Goal: Task Accomplishment & Management: Complete application form

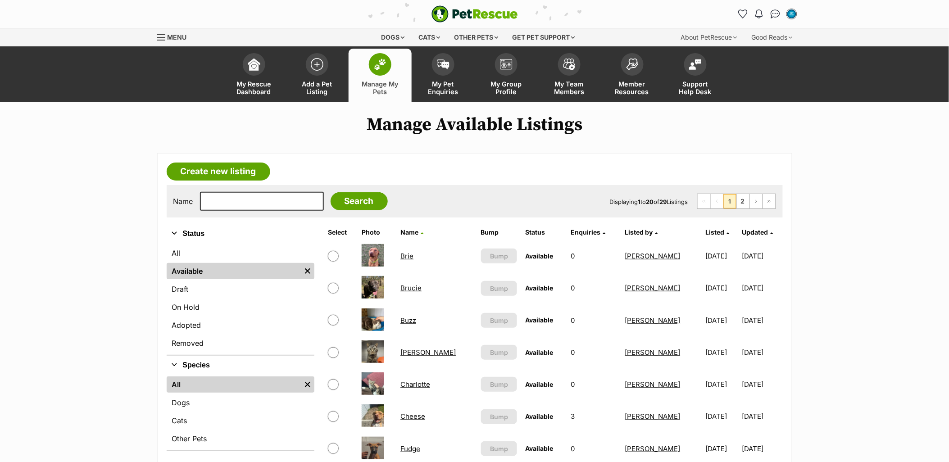
click at [401, 255] on link "Brie" at bounding box center [406, 256] width 13 height 9
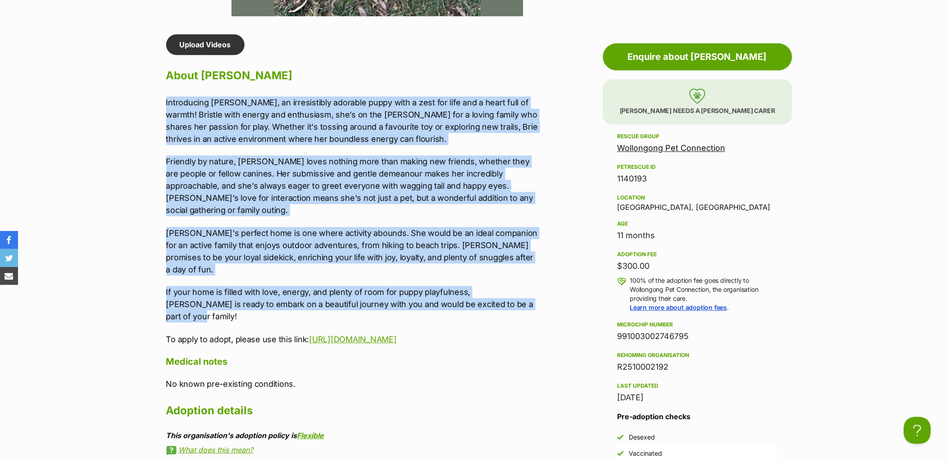
drag, startPoint x: 502, startPoint y: 277, endPoint x: 164, endPoint y: 97, distance: 383.1
click at [164, 97] on div "Upload Videos About Brie Introducing Brie, an irresistibly adorable puppy with …" at bounding box center [347, 348] width 381 height 629
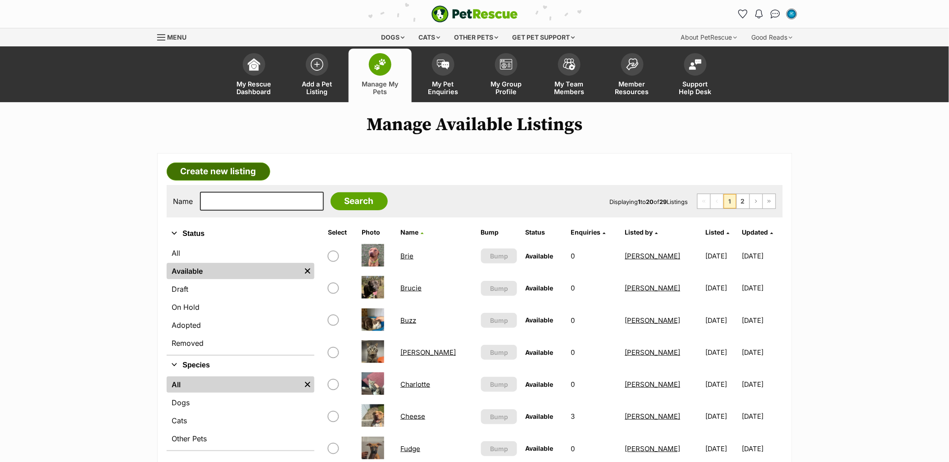
click at [191, 176] on link "Create new listing" at bounding box center [219, 172] width 104 height 18
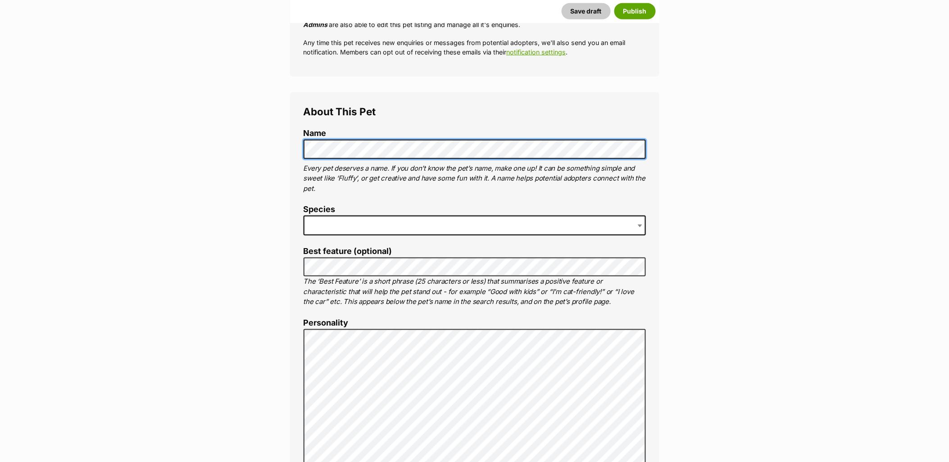
scroll to position [250, 0]
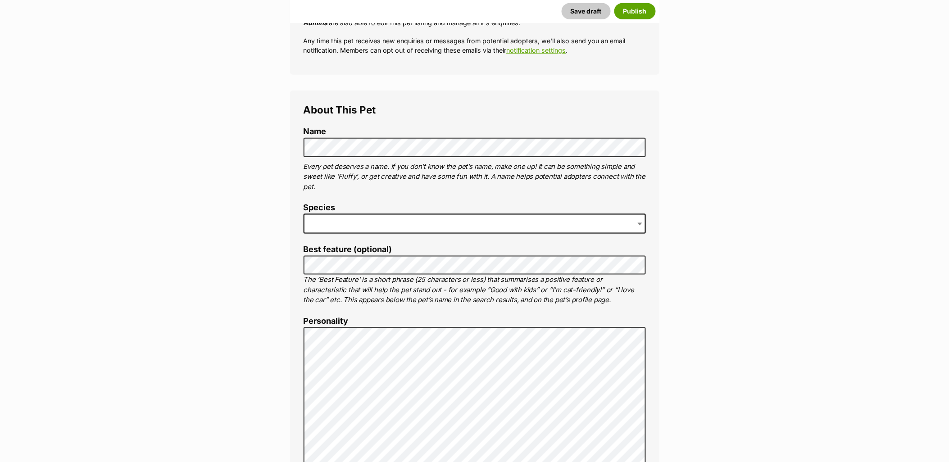
click at [339, 230] on span at bounding box center [474, 224] width 342 height 20
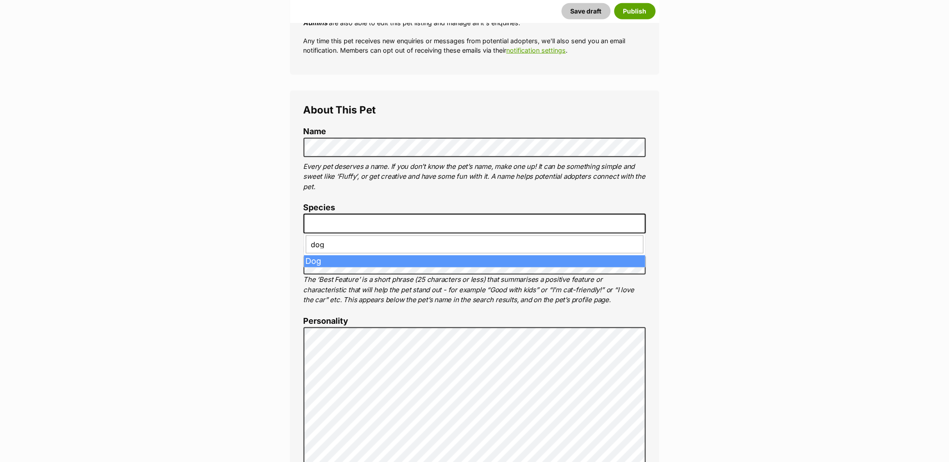
type input "dog"
drag, startPoint x: 330, startPoint y: 261, endPoint x: 187, endPoint y: 257, distance: 142.8
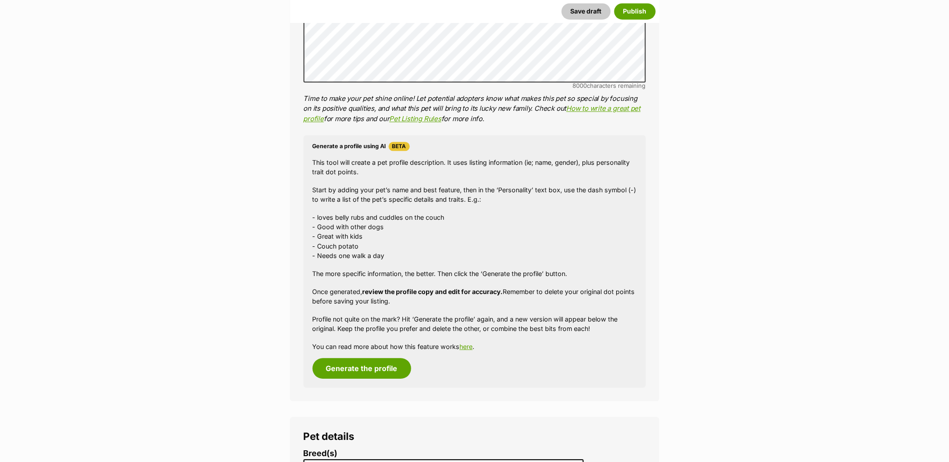
scroll to position [850, 0]
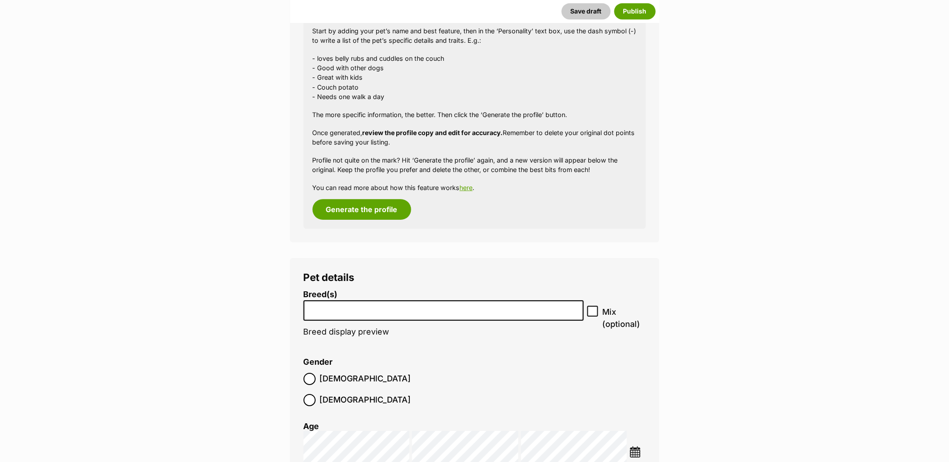
click at [344, 307] on input "search" at bounding box center [444, 307] width 274 height 9
paste input "American Staffordshire Terrier"
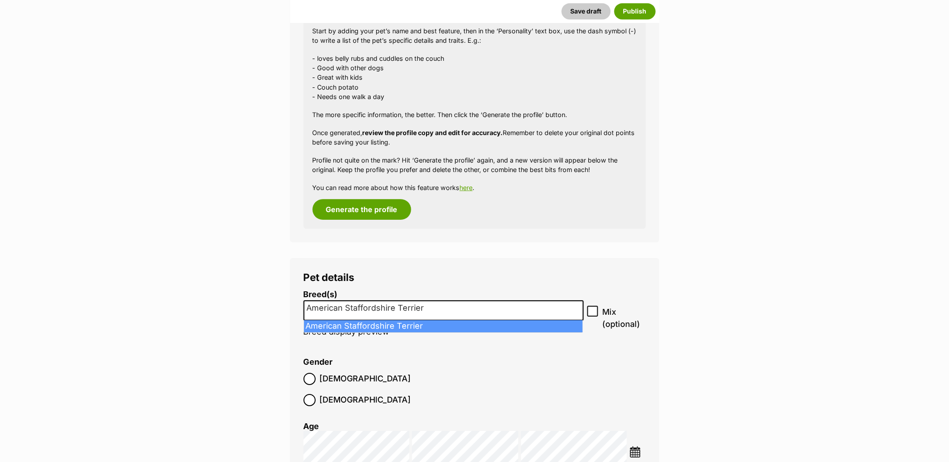
type input "American Staffordshire Terrier"
select select "9"
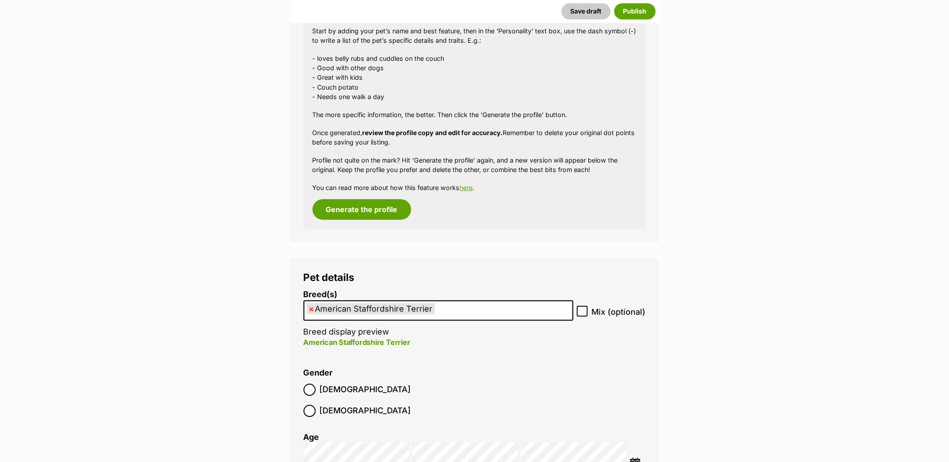
click at [588, 310] on label "Mix (optional)" at bounding box center [611, 312] width 69 height 12
click at [588, 310] on input "Mix (optional)" at bounding box center [582, 311] width 11 height 11
checkbox input "true"
click at [361, 405] on span "Female" at bounding box center [365, 411] width 91 height 12
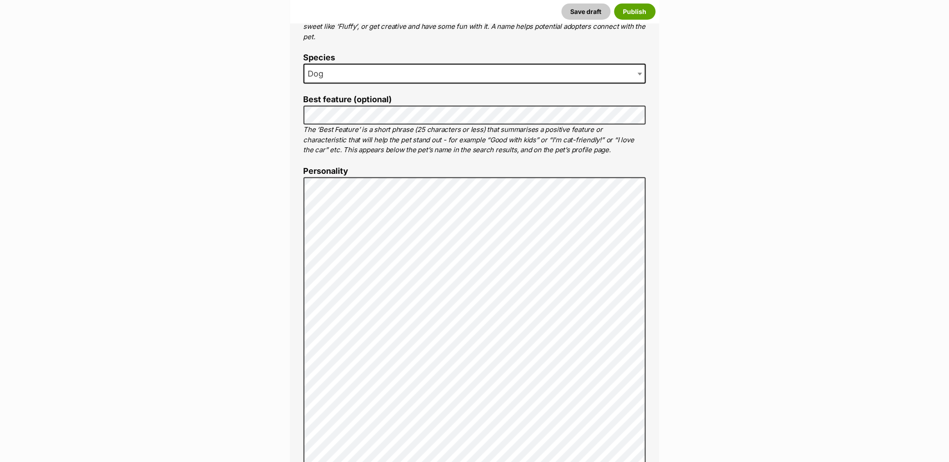
scroll to position [450, 0]
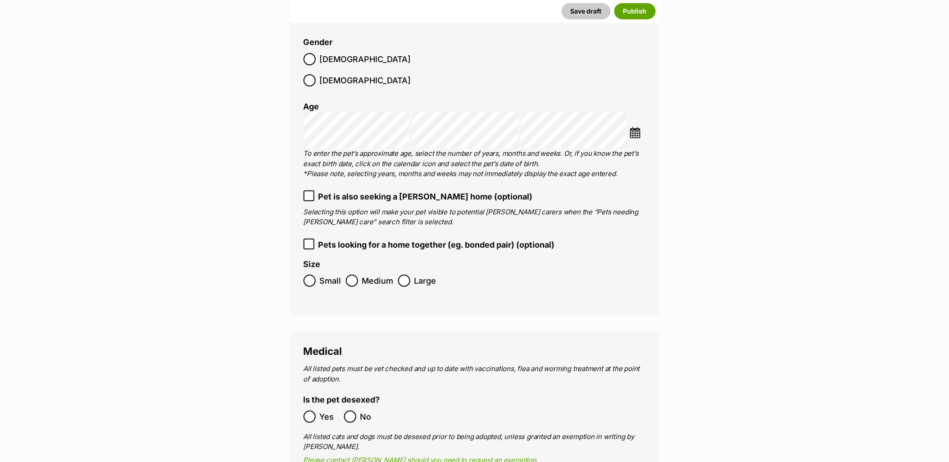
scroll to position [1300, 0]
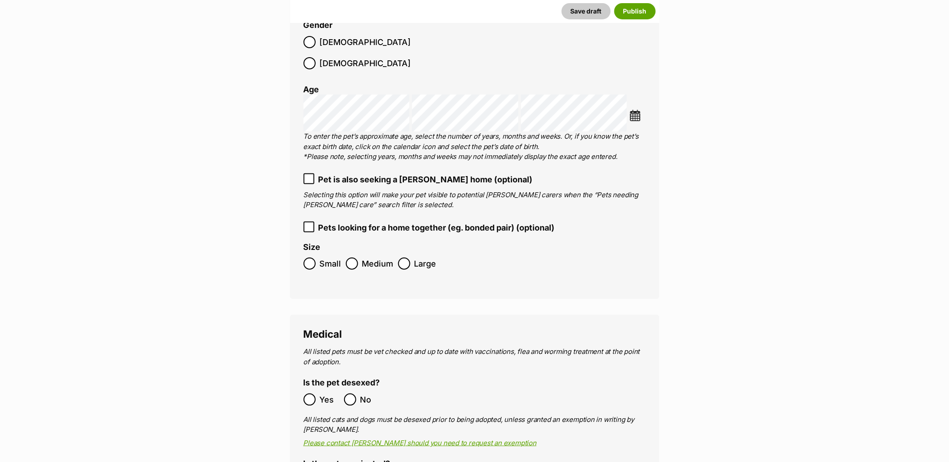
click at [306, 150] on ol "Breed(s) American Staffordshire Terrier Affenpinscher Afghan Hound Airedale Ter…" at bounding box center [474, 108] width 342 height 332
click at [314, 173] on label "Pet is also seeking a foster home (optional)" at bounding box center [474, 179] width 342 height 12
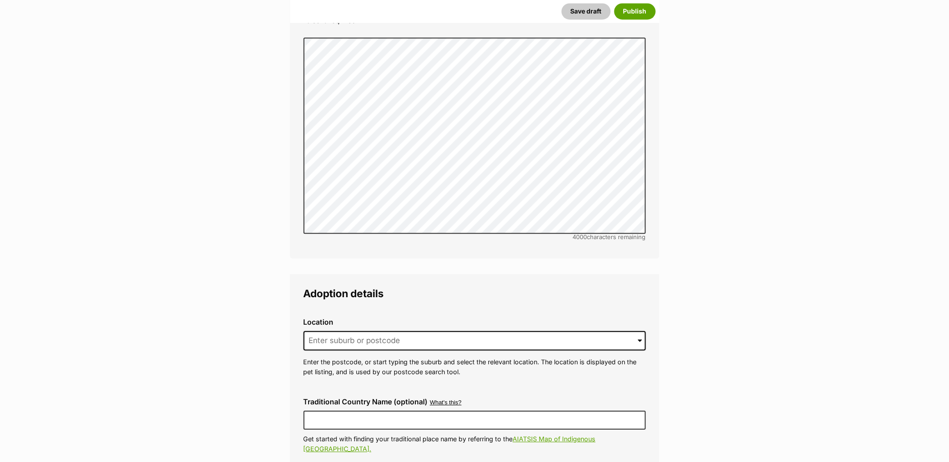
scroll to position [2101, 0]
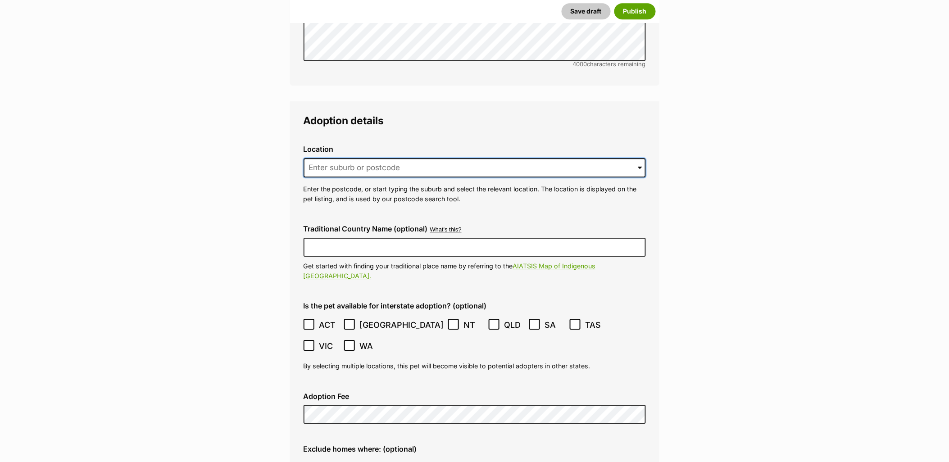
click at [355, 158] on input at bounding box center [474, 168] width 342 height 20
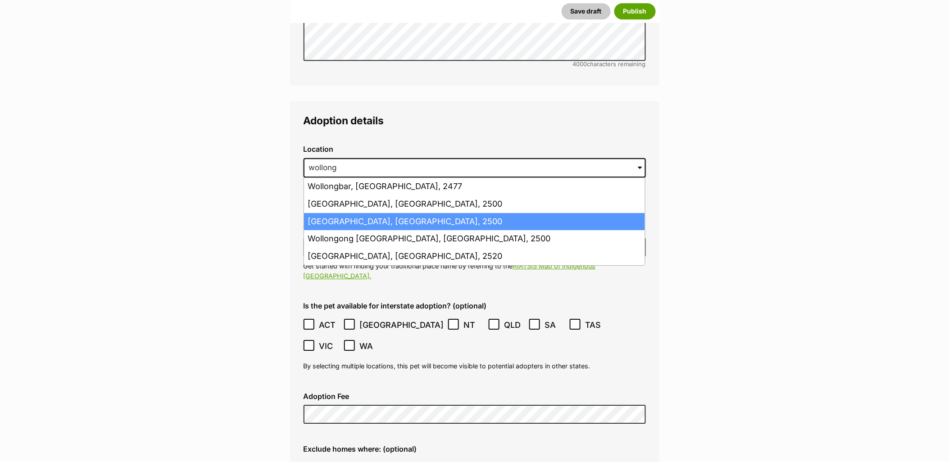
click at [369, 213] on li "Wollongong, New South Wales, 2500" at bounding box center [474, 222] width 341 height 18
type input "Wollongong, New South Wales, 2500"
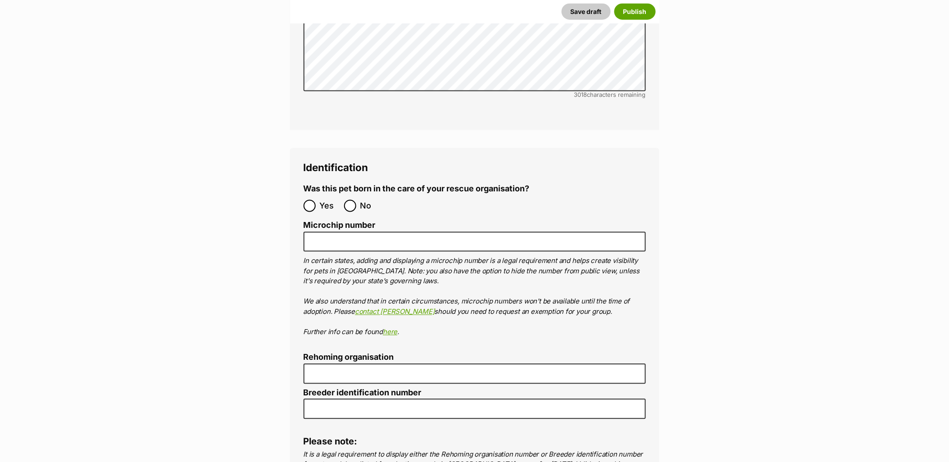
scroll to position [2951, 0]
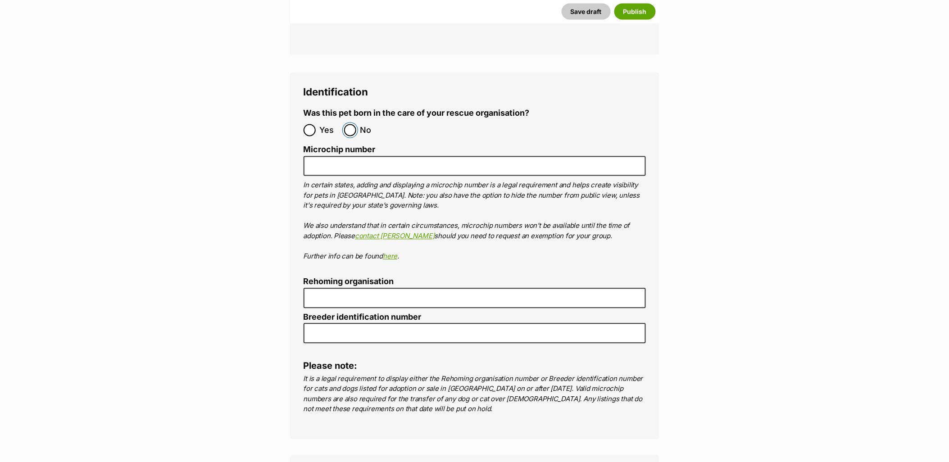
click at [351, 124] on input "No" at bounding box center [350, 130] width 12 height 12
radio input "true"
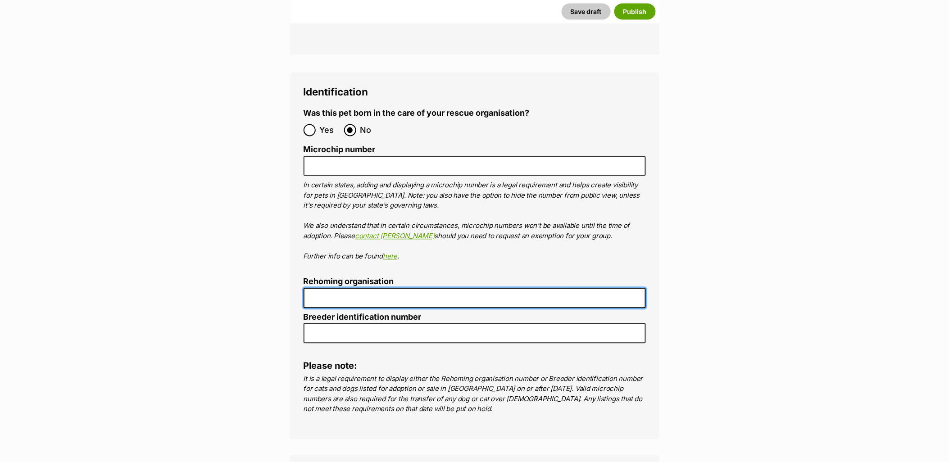
click at [375, 288] on input "Rehoming organisation" at bounding box center [474, 298] width 342 height 20
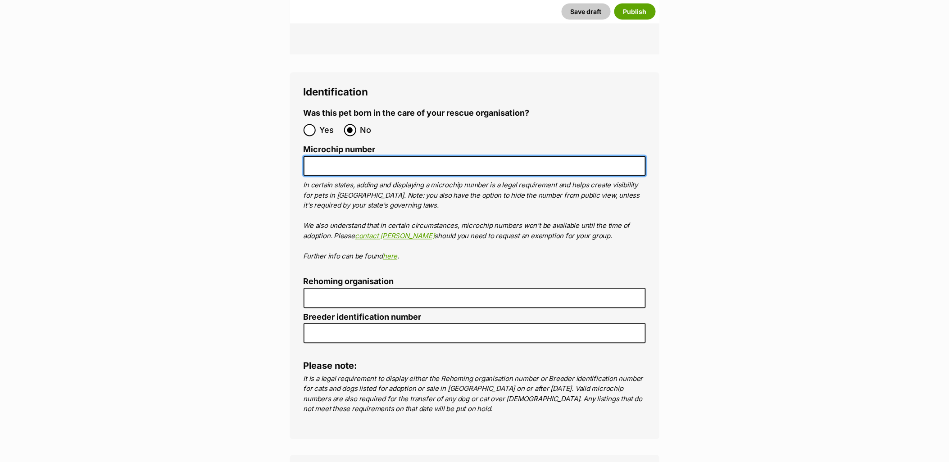
click at [338, 156] on input "Microchip number" at bounding box center [474, 166] width 342 height 20
paste input "991003002746794"
type input "991003002746794"
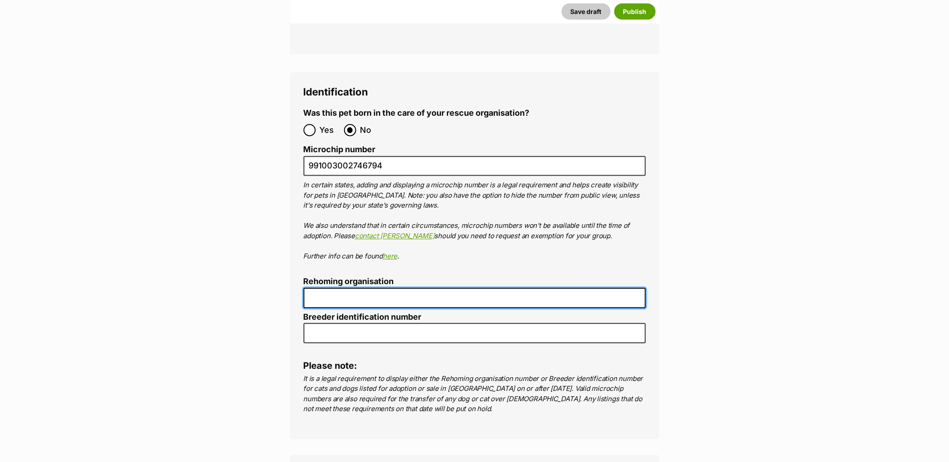
click at [348, 288] on input "Rehoming organisation" at bounding box center [474, 298] width 342 height 20
type input "R2510002192"
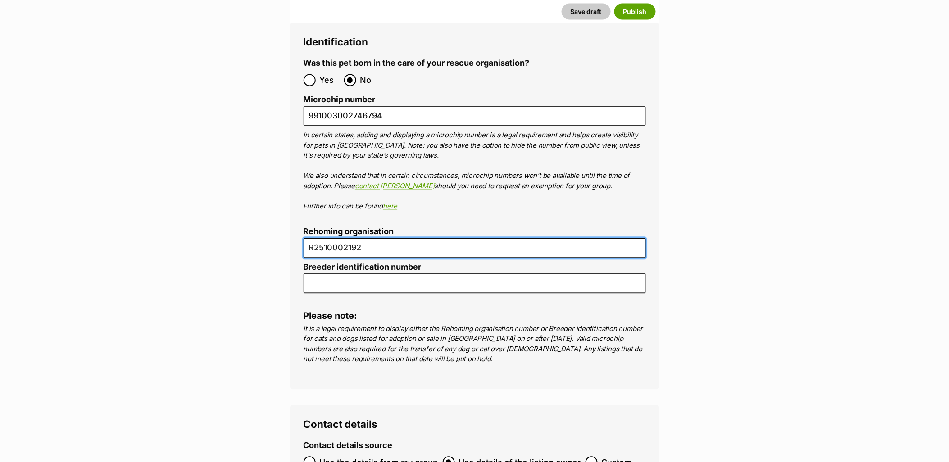
scroll to position [3094, 0]
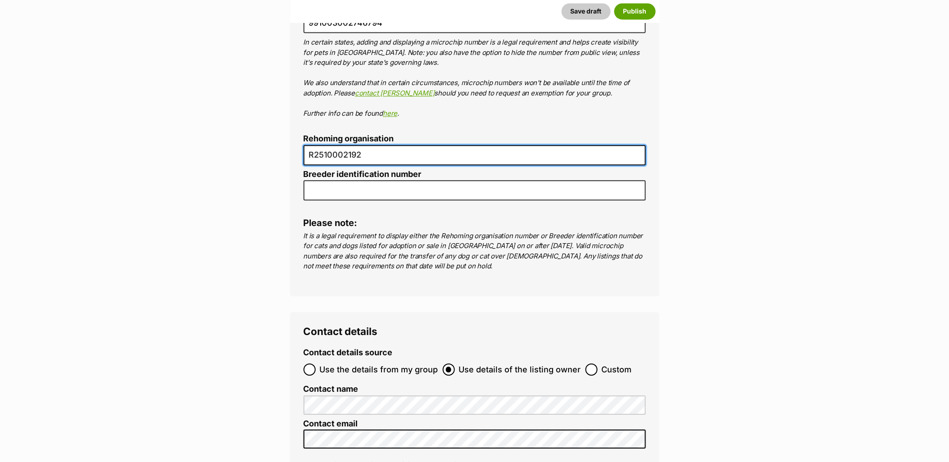
click at [347, 363] on span "Use the details from my group" at bounding box center [379, 369] width 118 height 12
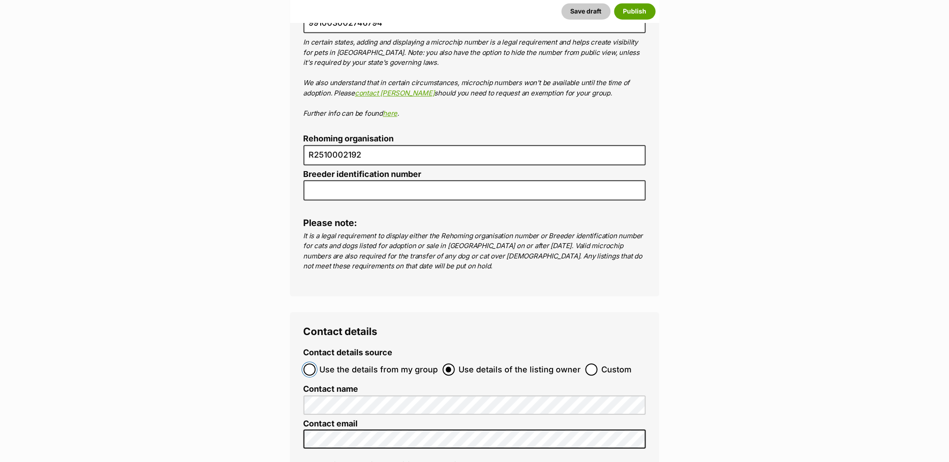
click at [316, 363] on input "Use the details from my group" at bounding box center [309, 369] width 12 height 12
radio input "true"
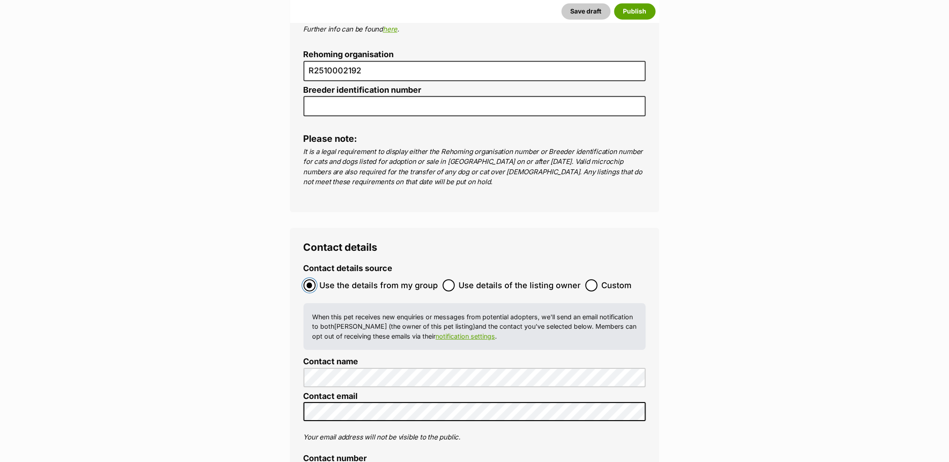
scroll to position [3294, 0]
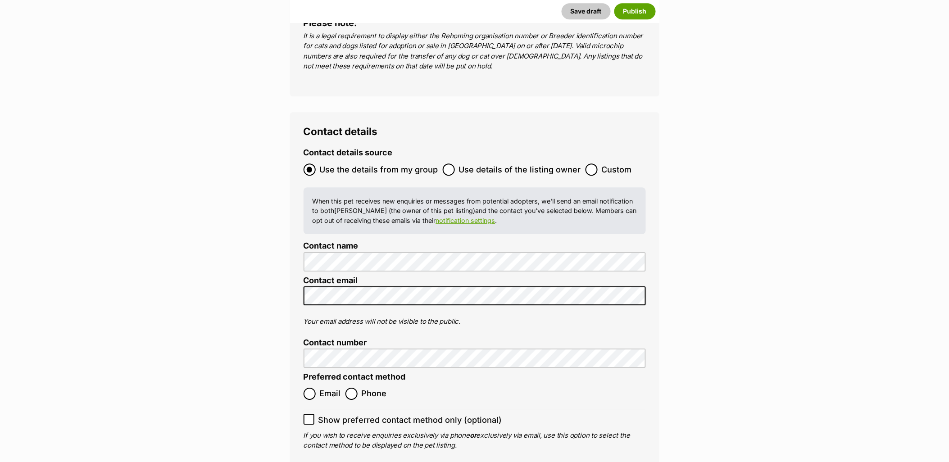
click at [316, 383] on ol "Email Phone" at bounding box center [388, 393] width 171 height 21
click at [312, 388] on input "Email" at bounding box center [309, 394] width 12 height 12
radio input "true"
click at [312, 414] on input "Show preferred contact method only (optional)" at bounding box center [308, 419] width 11 height 11
checkbox input "true"
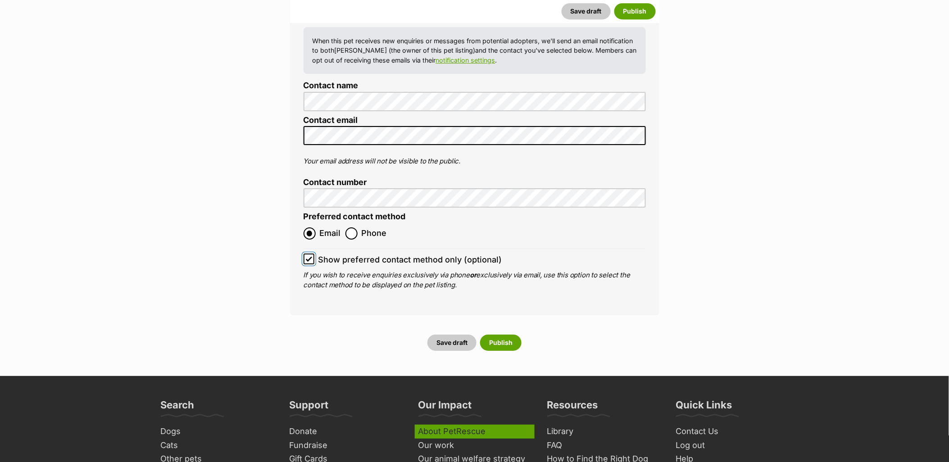
scroll to position [3494, 0]
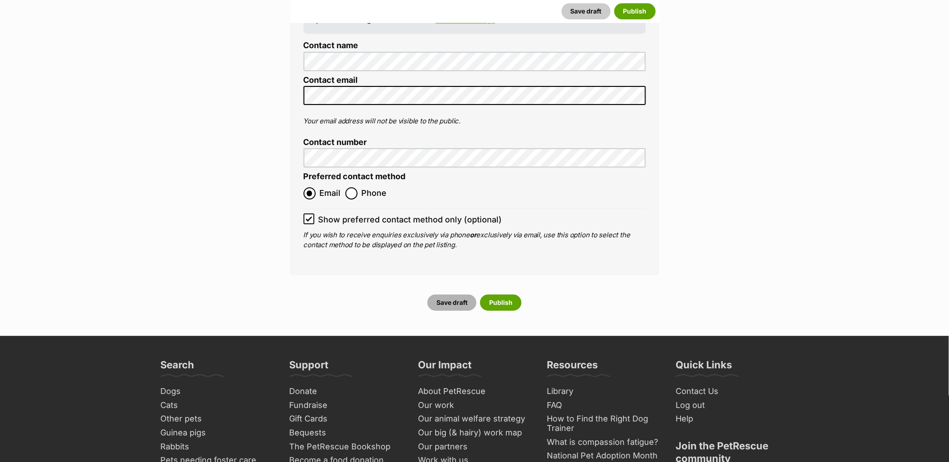
click at [464, 294] on button "Save draft" at bounding box center [451, 302] width 49 height 16
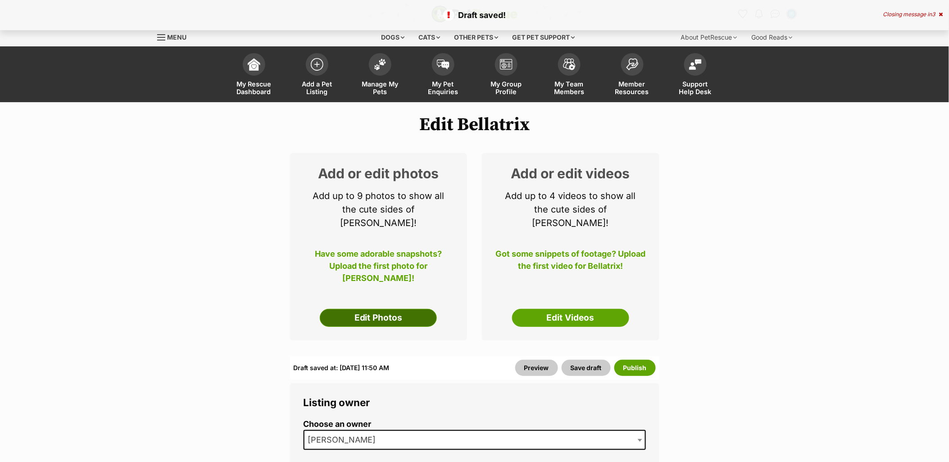
click at [413, 309] on link "Edit Photos" at bounding box center [378, 318] width 117 height 18
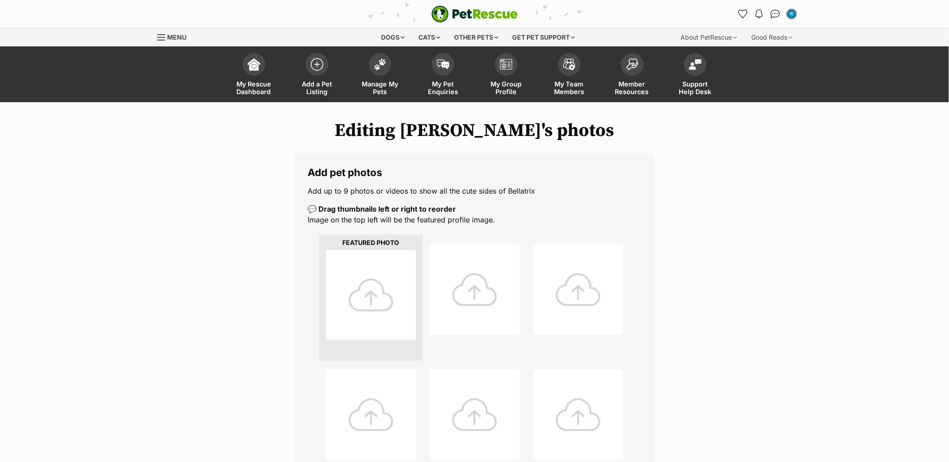
click at [379, 309] on div at bounding box center [371, 295] width 90 height 90
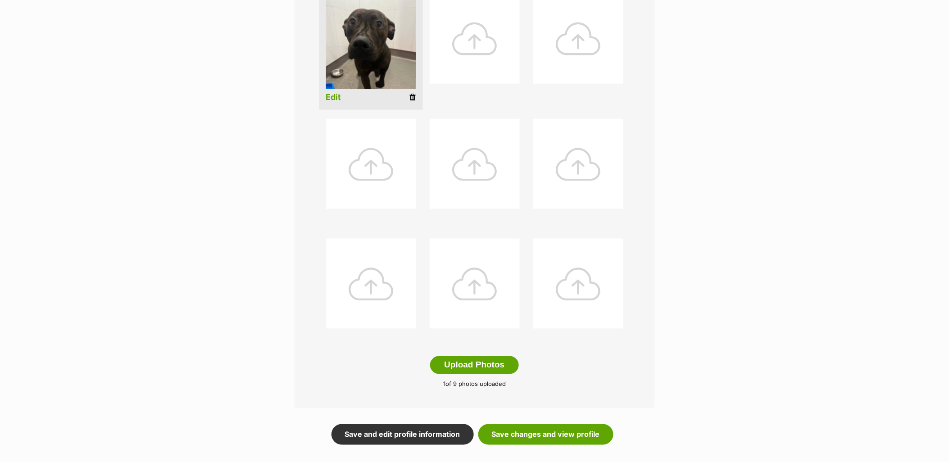
scroll to position [250, 0]
click at [579, 432] on link "Save changes and view profile" at bounding box center [545, 435] width 135 height 21
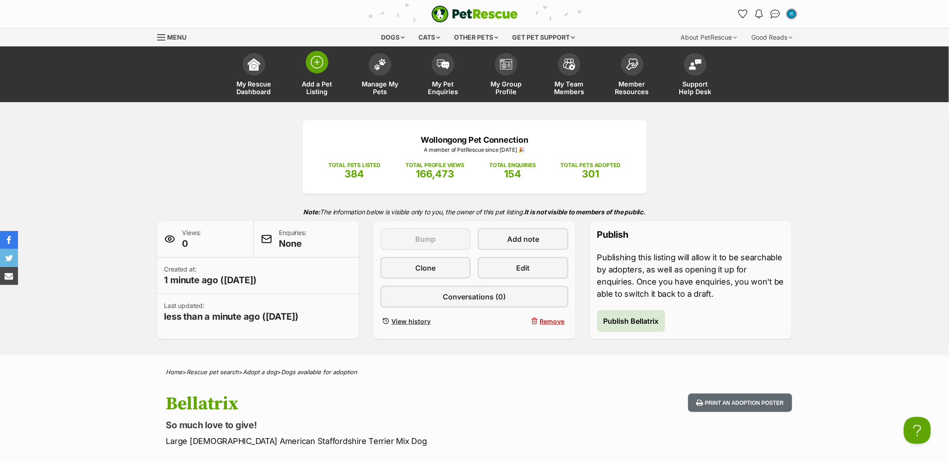
click at [329, 82] on span "Add a Pet Listing" at bounding box center [317, 87] width 41 height 15
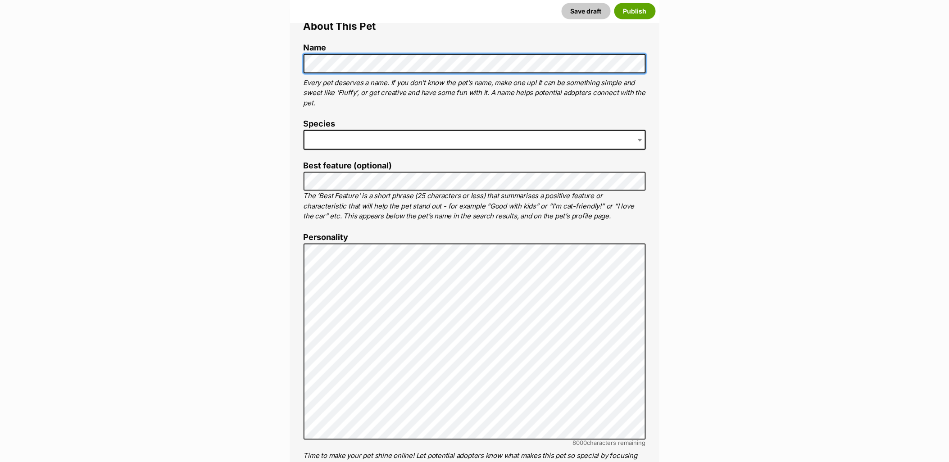
scroll to position [350, 0]
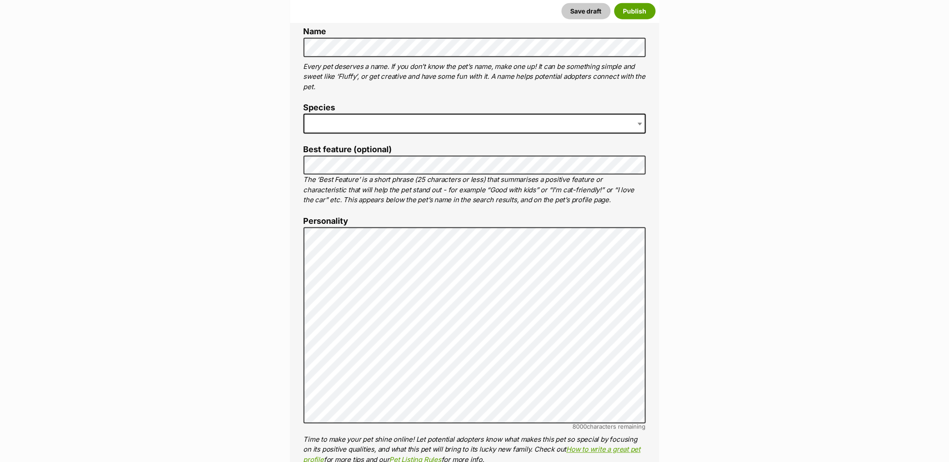
click at [339, 129] on span at bounding box center [474, 124] width 342 height 20
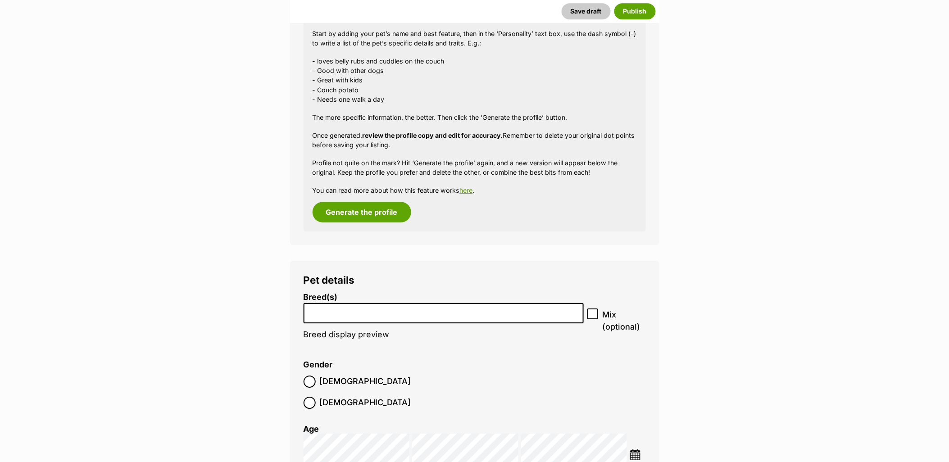
scroll to position [850, 0]
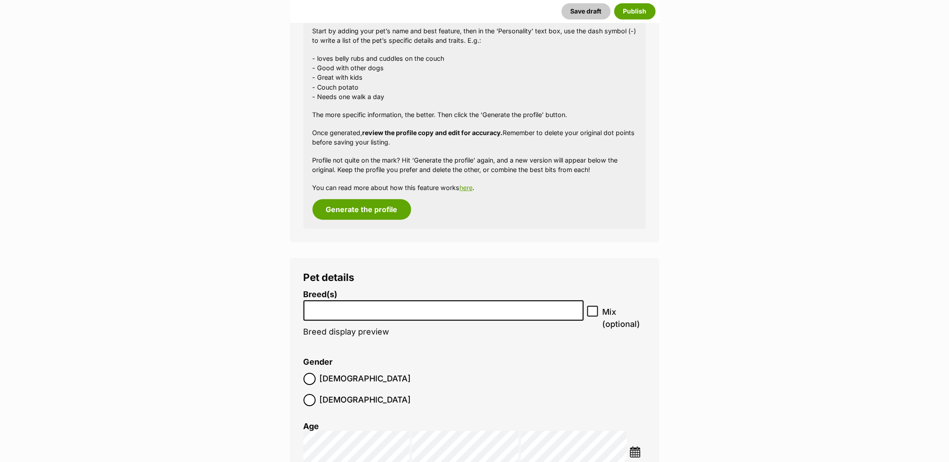
click at [320, 304] on input "search" at bounding box center [444, 307] width 274 height 9
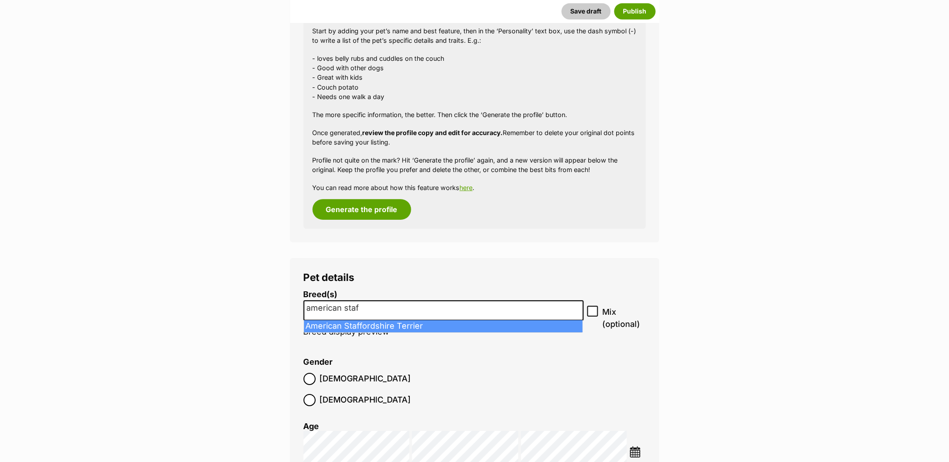
type input "american staf"
select select "9"
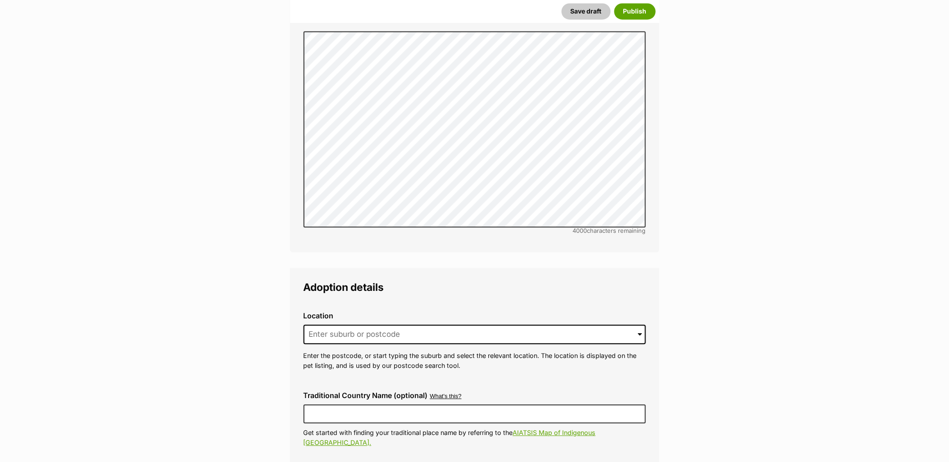
scroll to position [1951, 0]
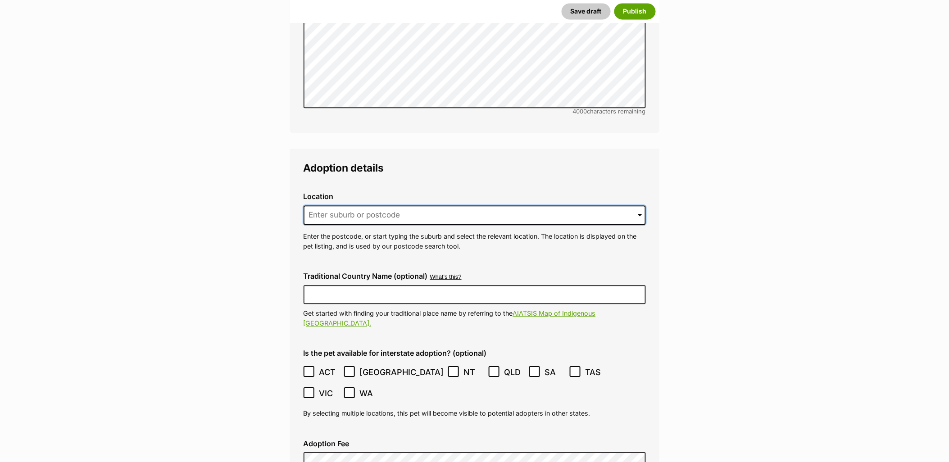
click at [355, 205] on input at bounding box center [474, 215] width 342 height 20
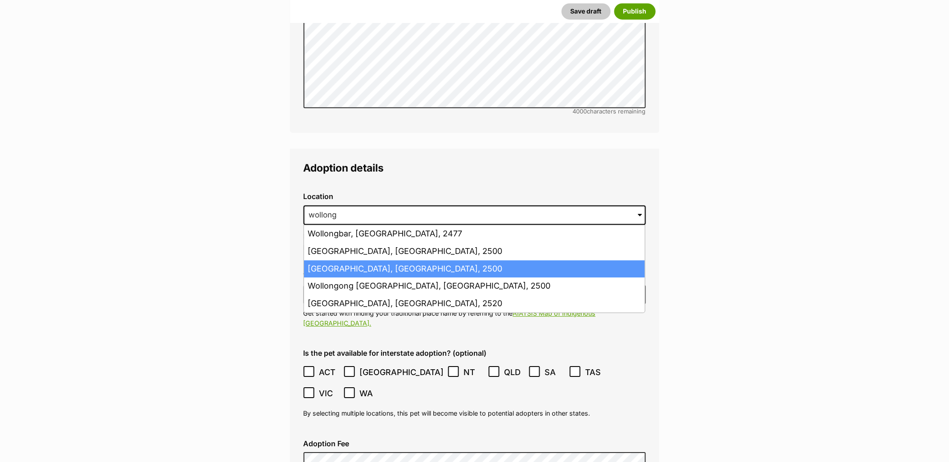
click at [384, 260] on li "Wollongong, New South Wales, 2500" at bounding box center [474, 269] width 341 height 18
type input "Wollongong, New South Wales, 2500"
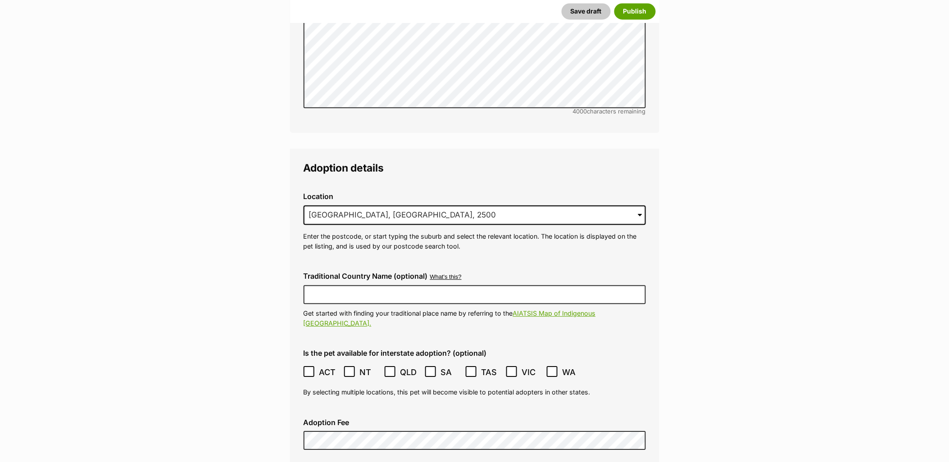
click at [309, 368] on icon at bounding box center [309, 371] width 6 height 6
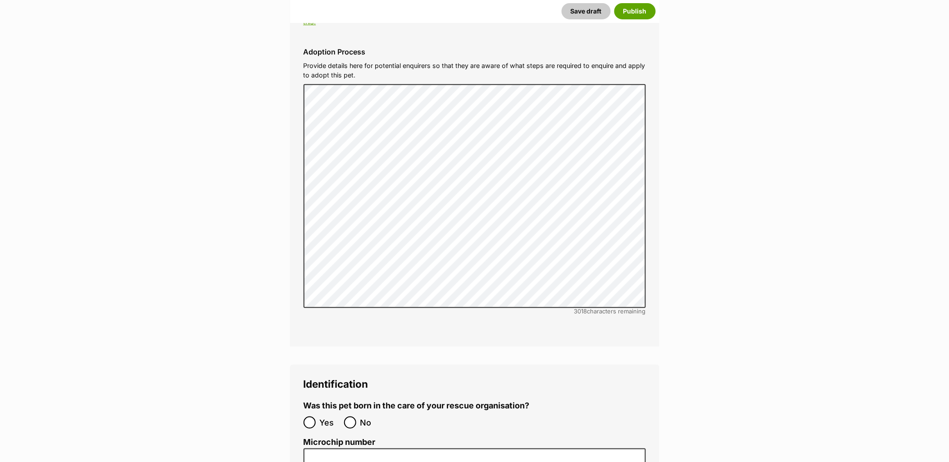
scroll to position [2651, 0]
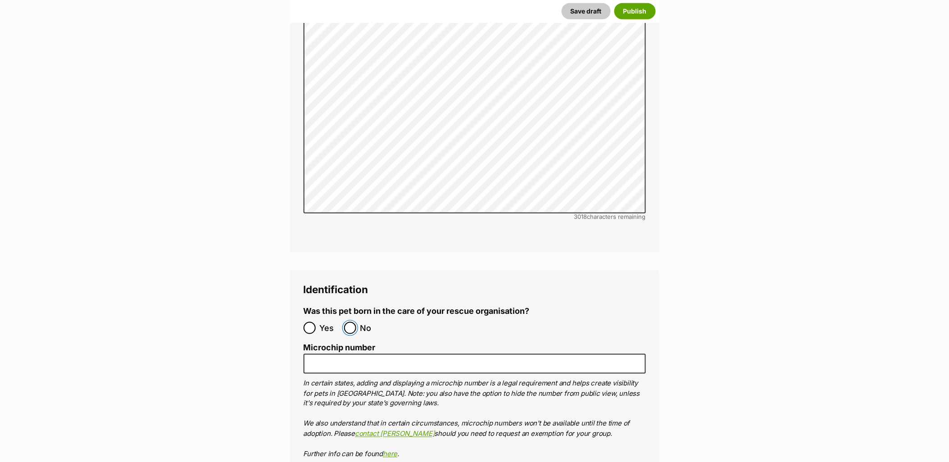
click at [347, 322] on input "No" at bounding box center [350, 328] width 12 height 12
radio input "true"
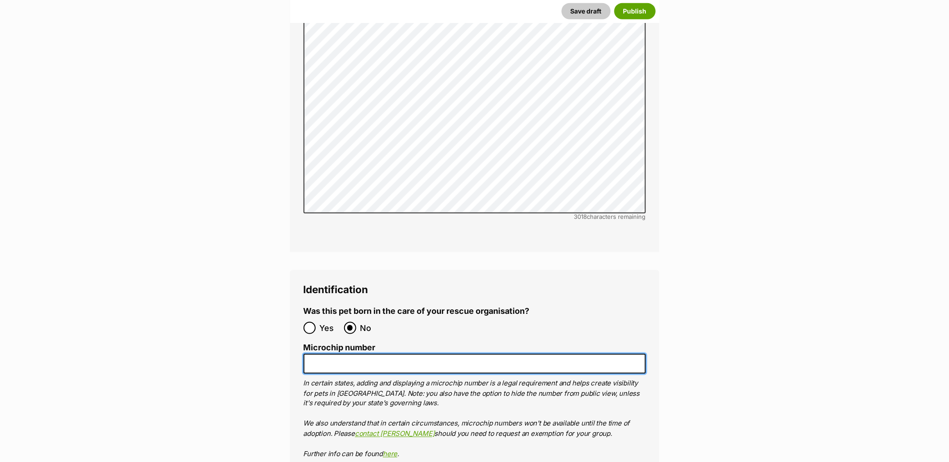
click at [326, 354] on input "Microchip number" at bounding box center [474, 364] width 342 height 20
paste input "953010007931443"
type input "953010007931443"
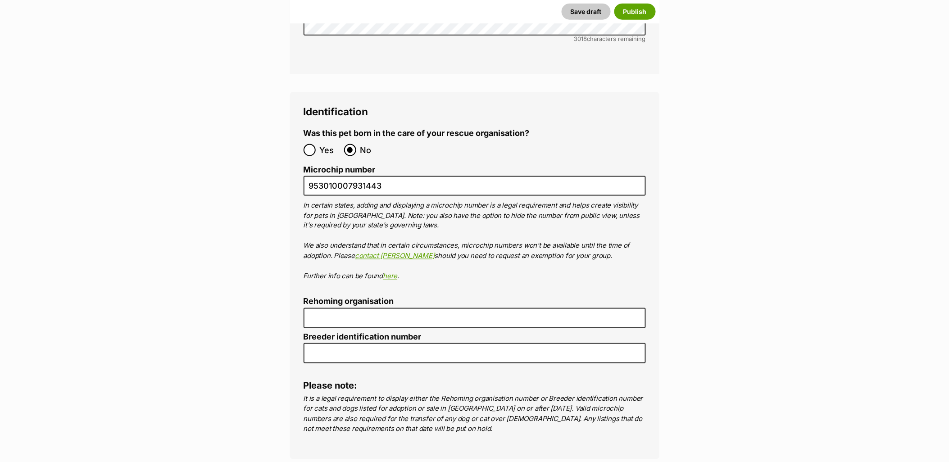
scroll to position [2951, 0]
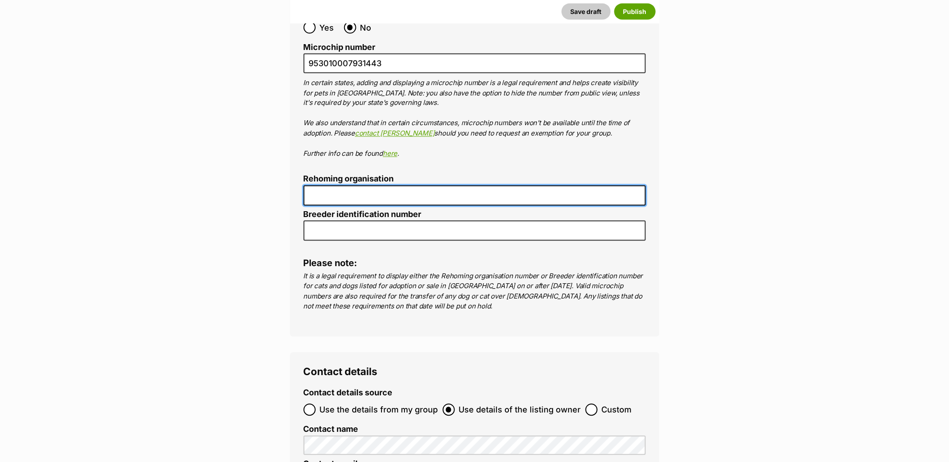
click at [352, 185] on input "Rehoming organisation" at bounding box center [474, 195] width 342 height 20
type input "R2510002192"
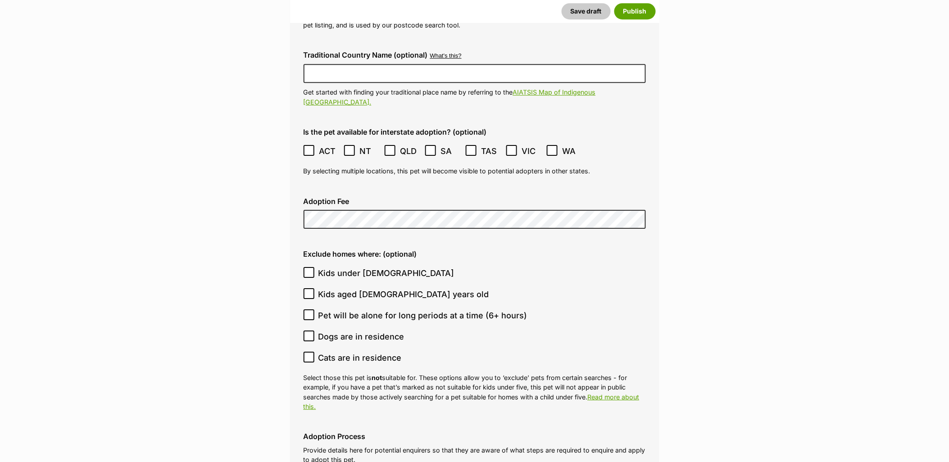
scroll to position [2209, 0]
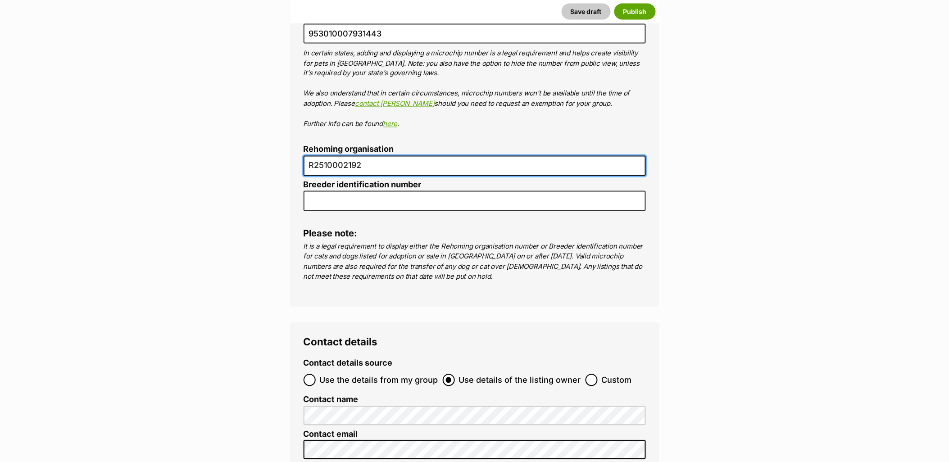
click at [386, 374] on span "Use the details from my group" at bounding box center [379, 380] width 118 height 12
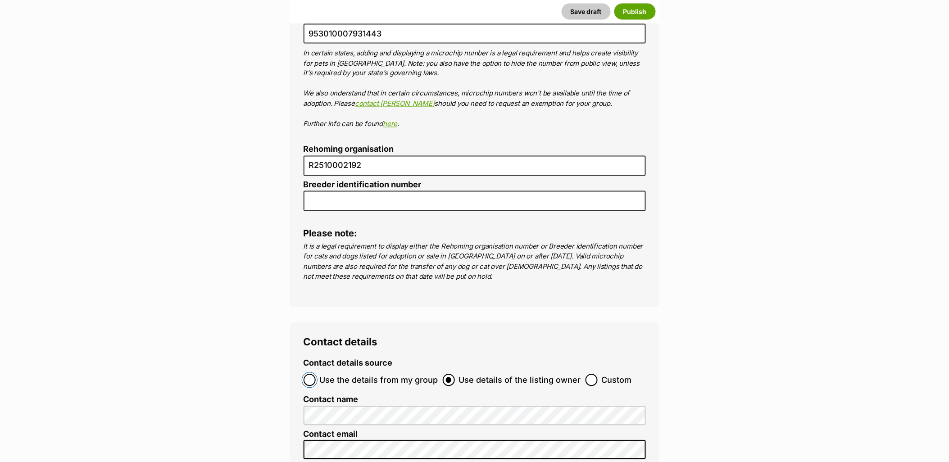
click at [316, 374] on input "Use the details from my group" at bounding box center [309, 380] width 12 height 12
radio input "true"
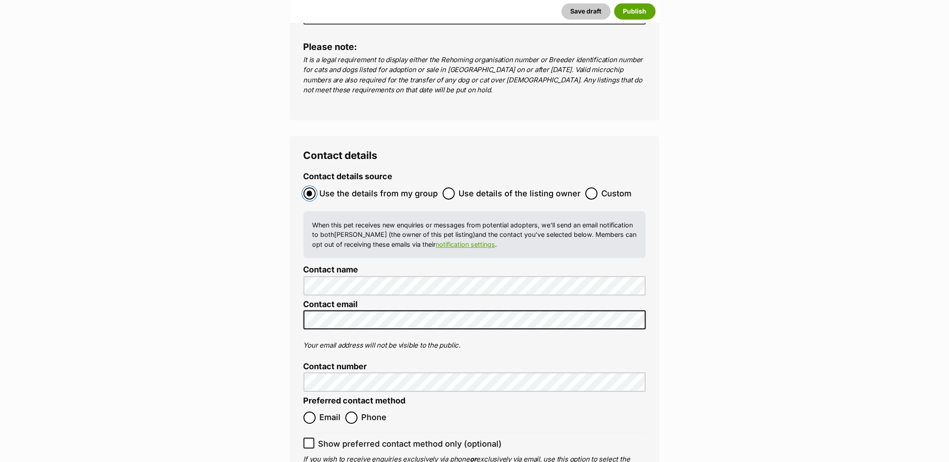
scroll to position [3181, 0]
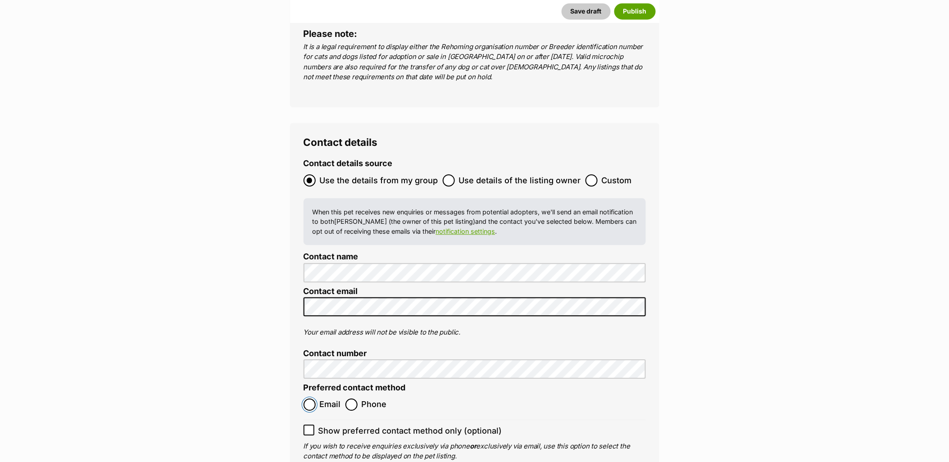
click at [314, 398] on input "Email" at bounding box center [309, 404] width 12 height 12
radio input "true"
click at [313, 425] on input "Show preferred contact method only (optional)" at bounding box center [308, 430] width 11 height 11
checkbox input "true"
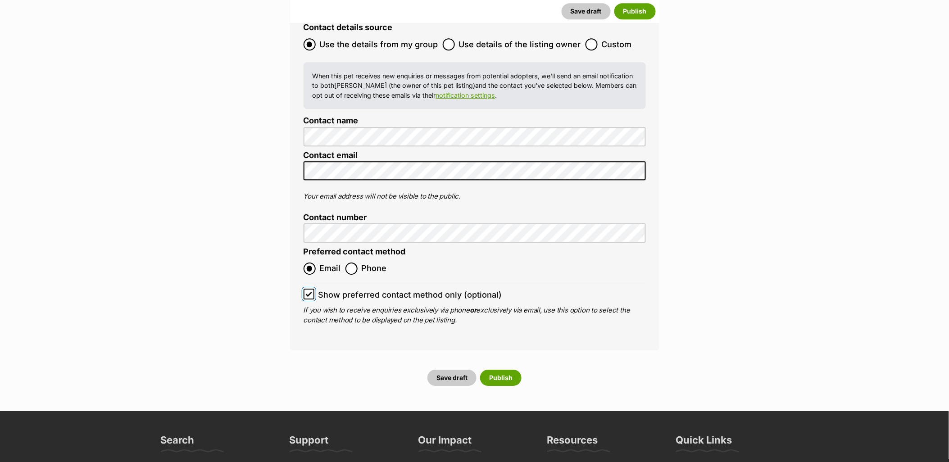
scroll to position [3331, 0]
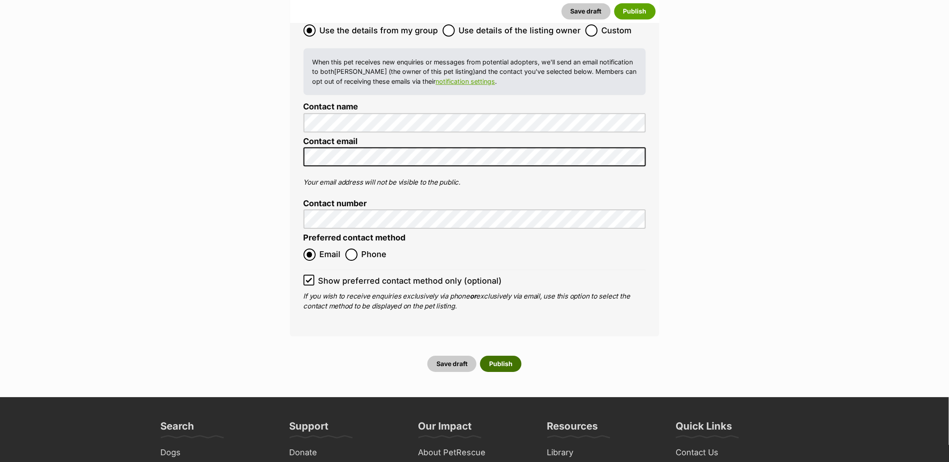
click at [515, 356] on button "Publish" at bounding box center [500, 364] width 41 height 16
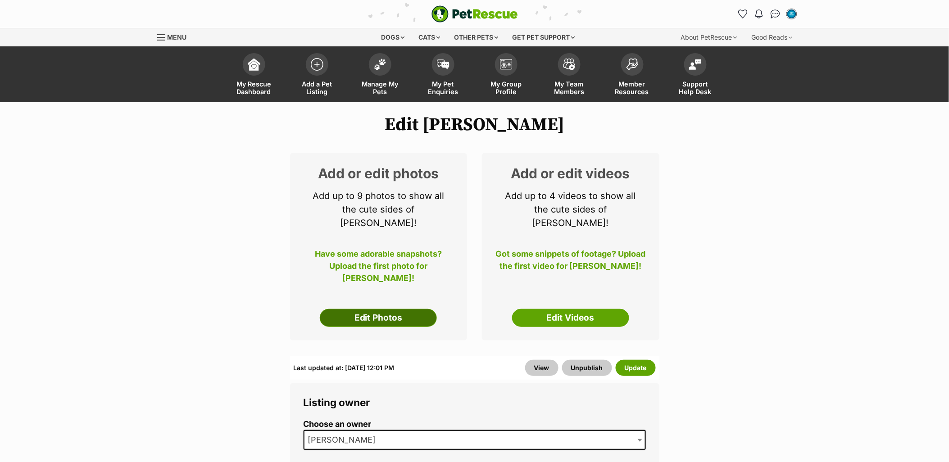
click at [390, 309] on link "Edit Photos" at bounding box center [378, 318] width 117 height 18
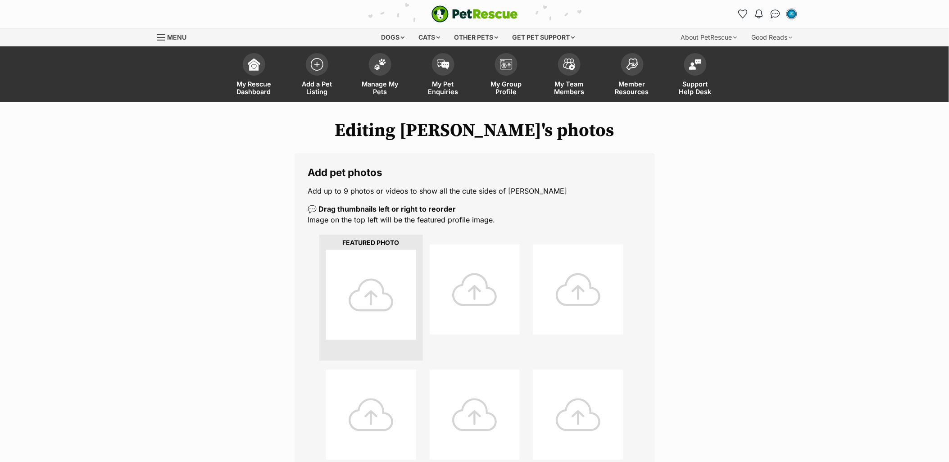
click at [380, 268] on div at bounding box center [371, 295] width 90 height 90
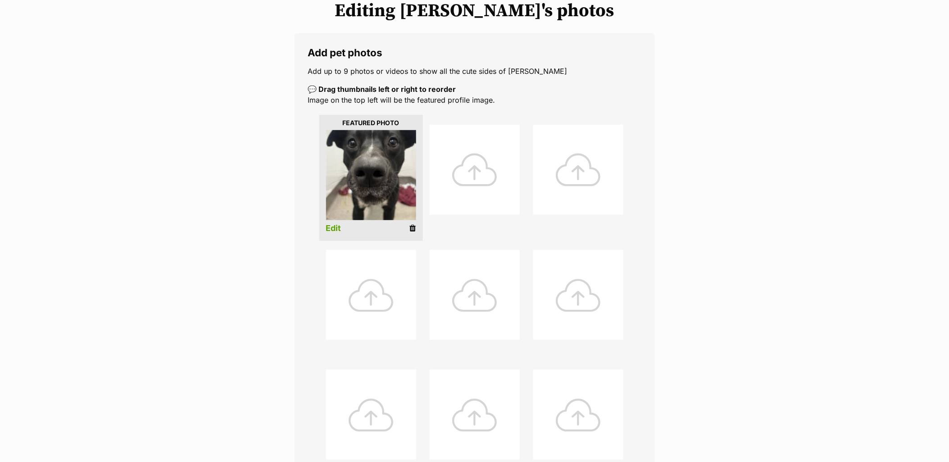
scroll to position [250, 0]
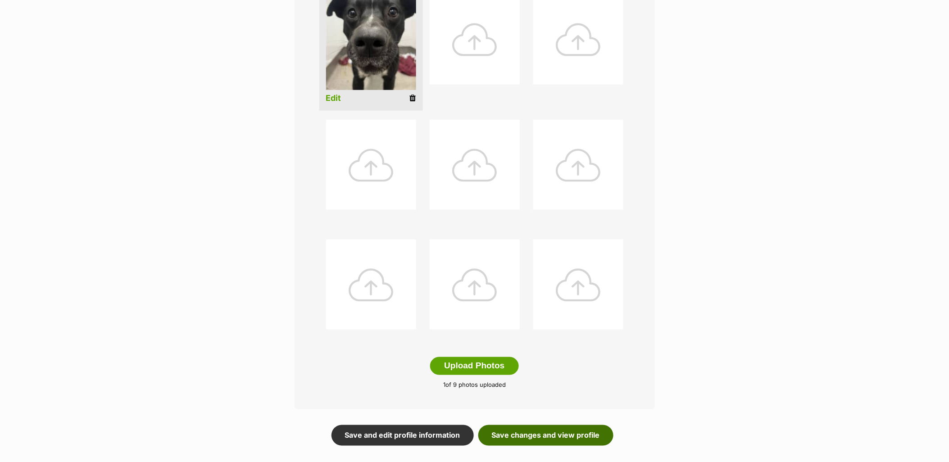
click at [537, 431] on link "Save changes and view profile" at bounding box center [545, 435] width 135 height 21
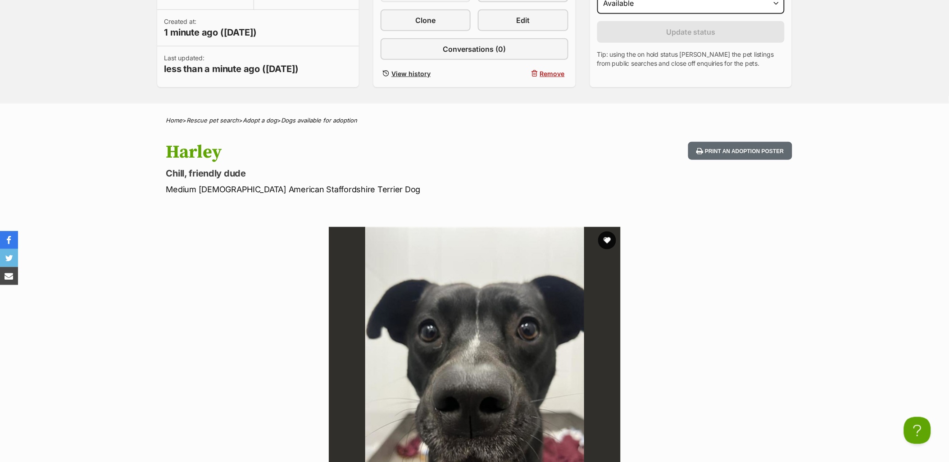
scroll to position [200, 0]
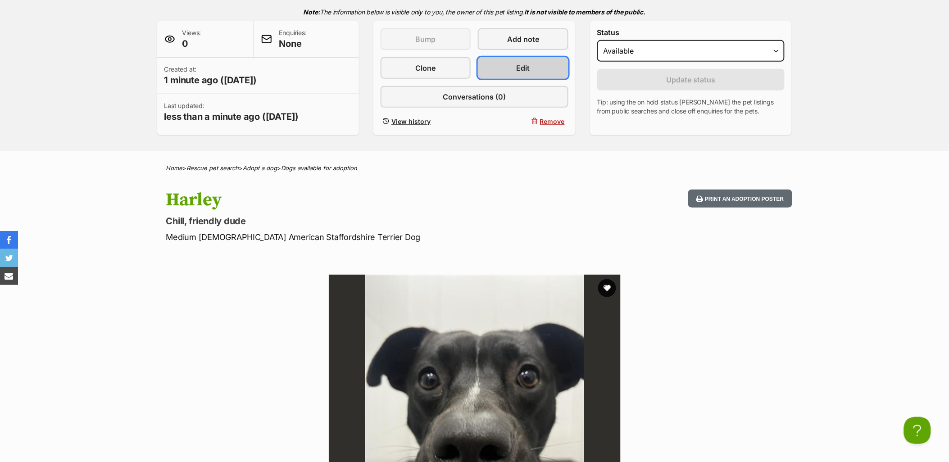
click at [525, 68] on span "Edit" at bounding box center [523, 68] width 14 height 11
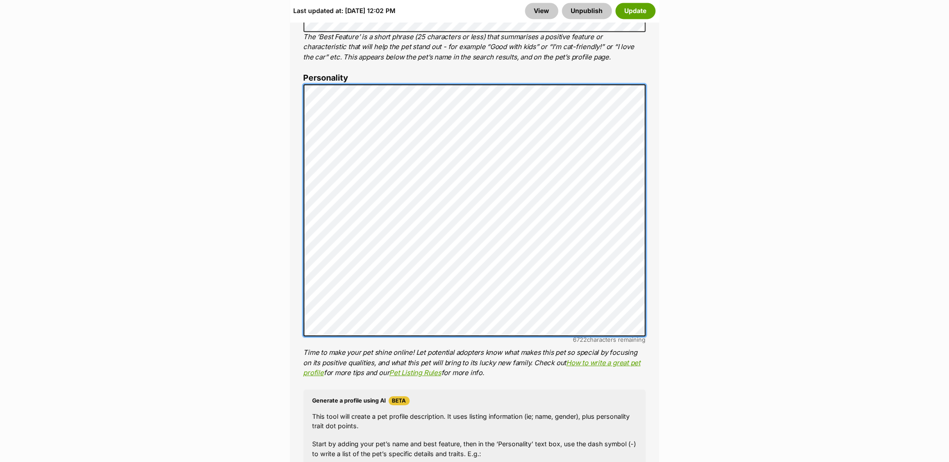
scroll to position [746, 0]
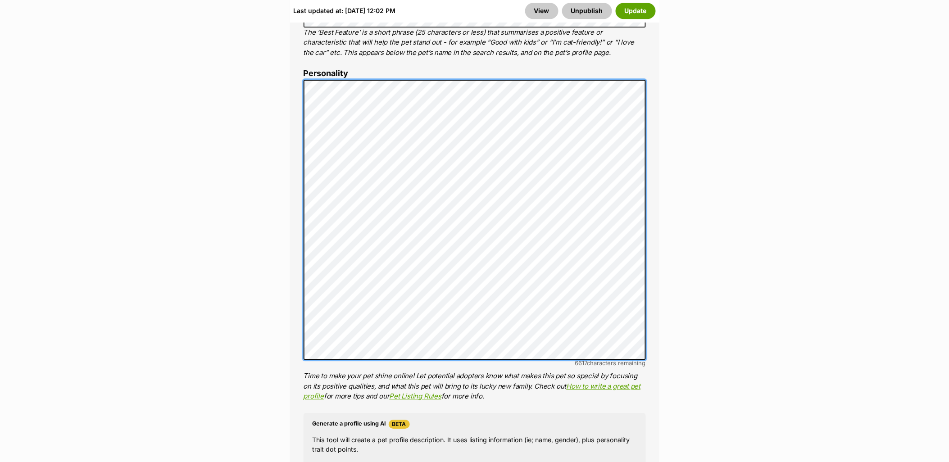
click at [300, 73] on div "About This Pet Name Henlo there, it looks like you might be using the pet name …" at bounding box center [474, 261] width 369 height 836
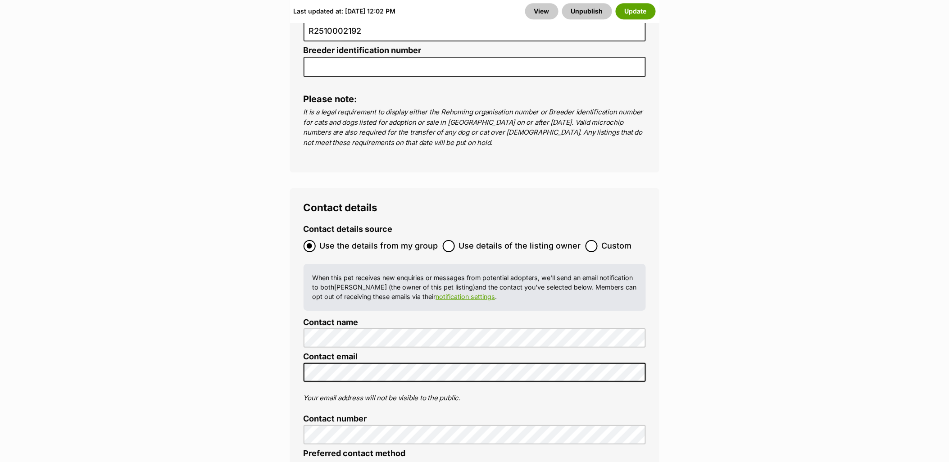
scroll to position [3547, 0]
